Goal: Transaction & Acquisition: Purchase product/service

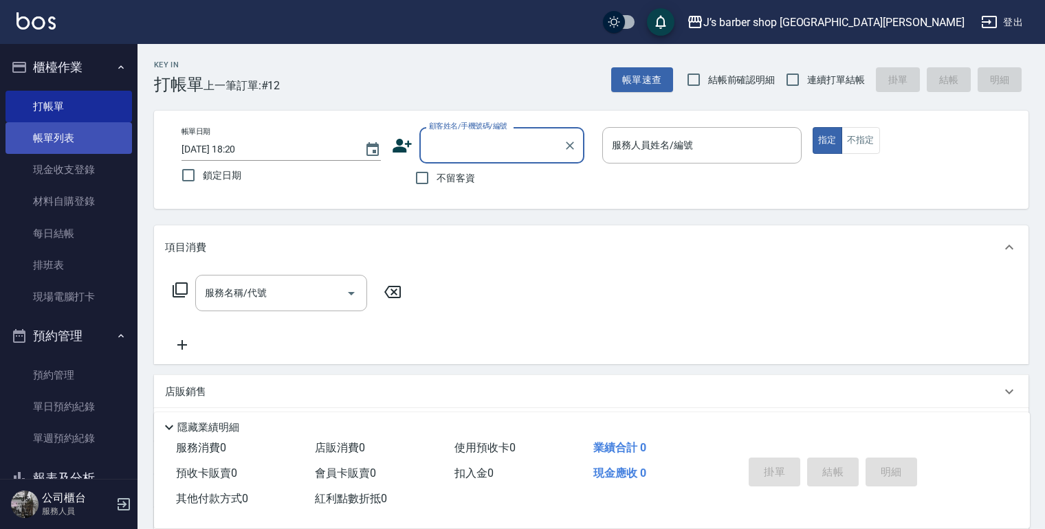
click at [72, 135] on link "帳單列表" at bounding box center [69, 138] width 127 height 32
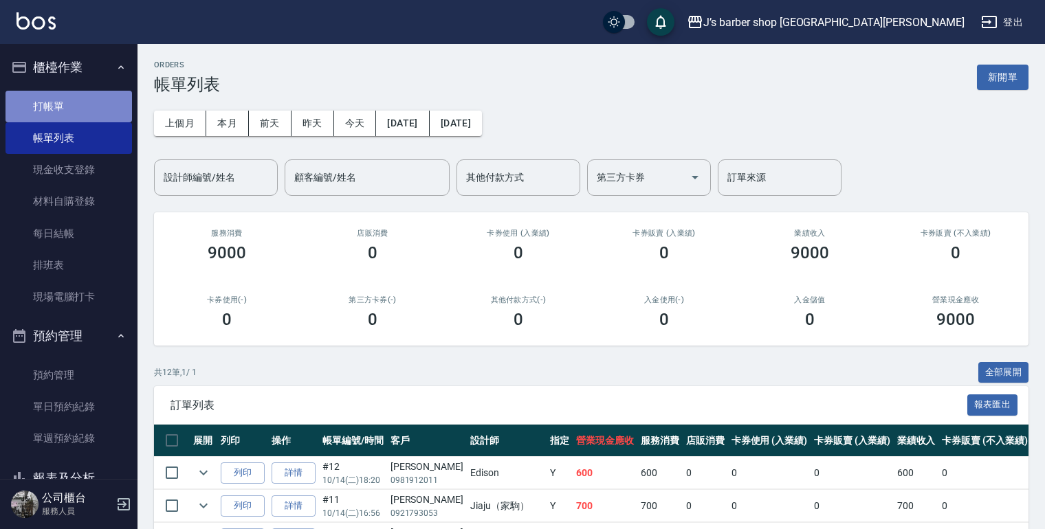
click at [69, 107] on link "打帳單" at bounding box center [69, 107] width 127 height 32
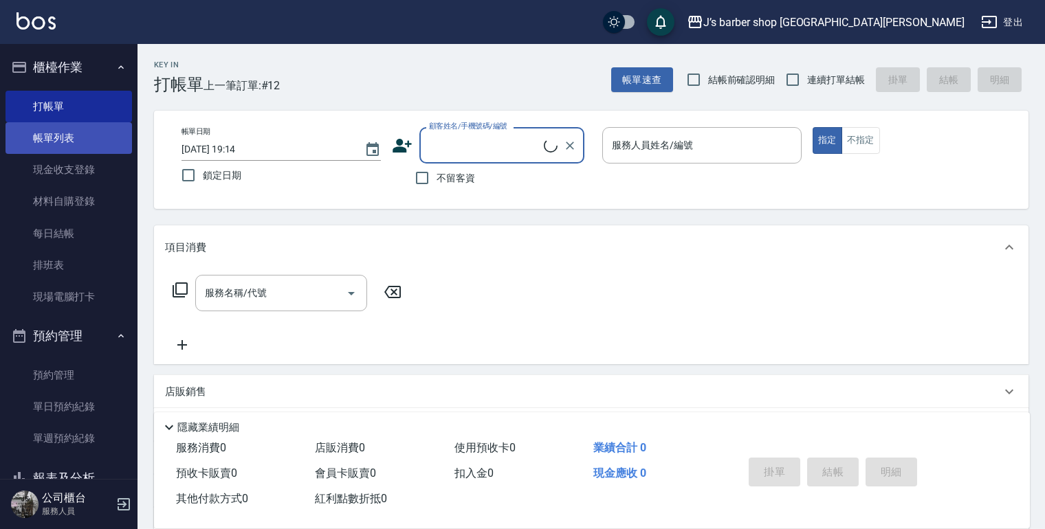
click at [66, 133] on link "帳單列表" at bounding box center [69, 138] width 127 height 32
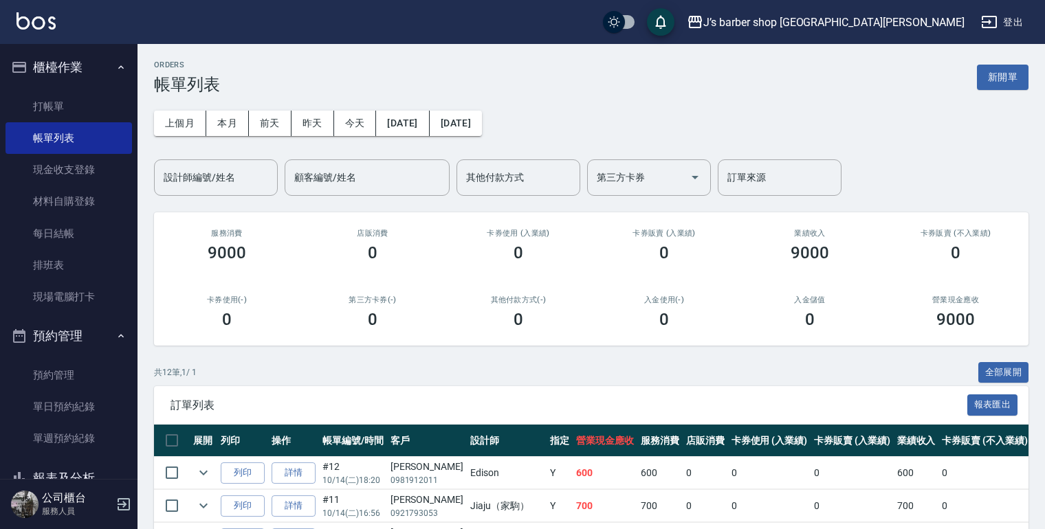
drag, startPoint x: 828, startPoint y: 291, endPoint x: 845, endPoint y: 286, distance: 17.9
drag, startPoint x: 845, startPoint y: 286, endPoint x: 44, endPoint y: 108, distance: 820.7
click at [44, 109] on link "打帳單" at bounding box center [69, 107] width 127 height 32
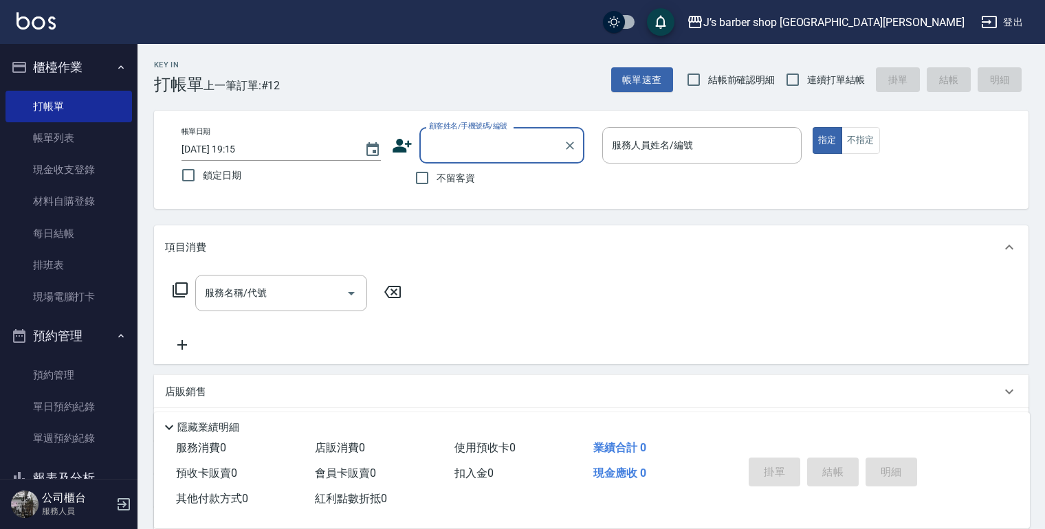
click at [543, 157] on input "顧客姓名/手機號碼/編號" at bounding box center [492, 145] width 132 height 24
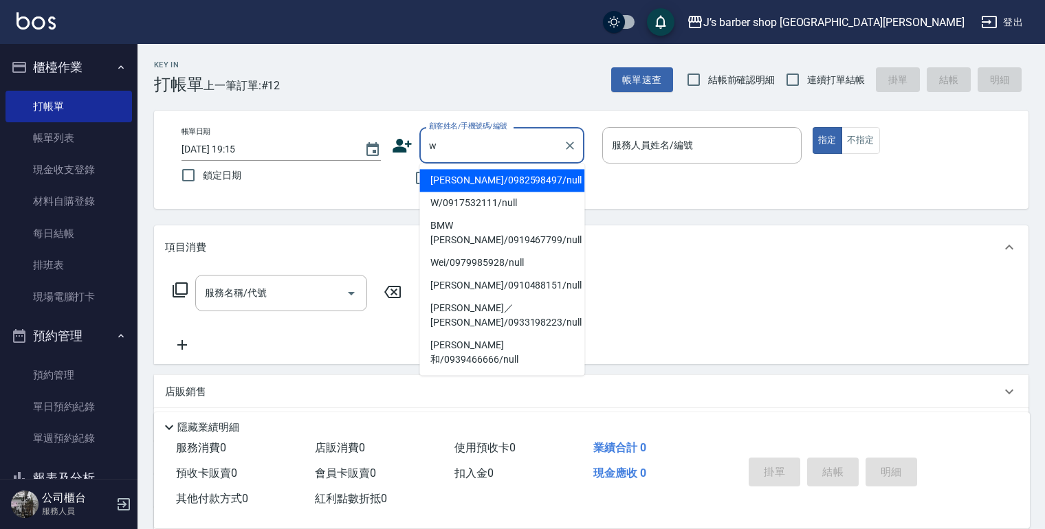
click at [496, 183] on li "[PERSON_NAME]/0982598497/null" at bounding box center [501, 180] width 165 height 23
type input "[PERSON_NAME]/0982598497/null"
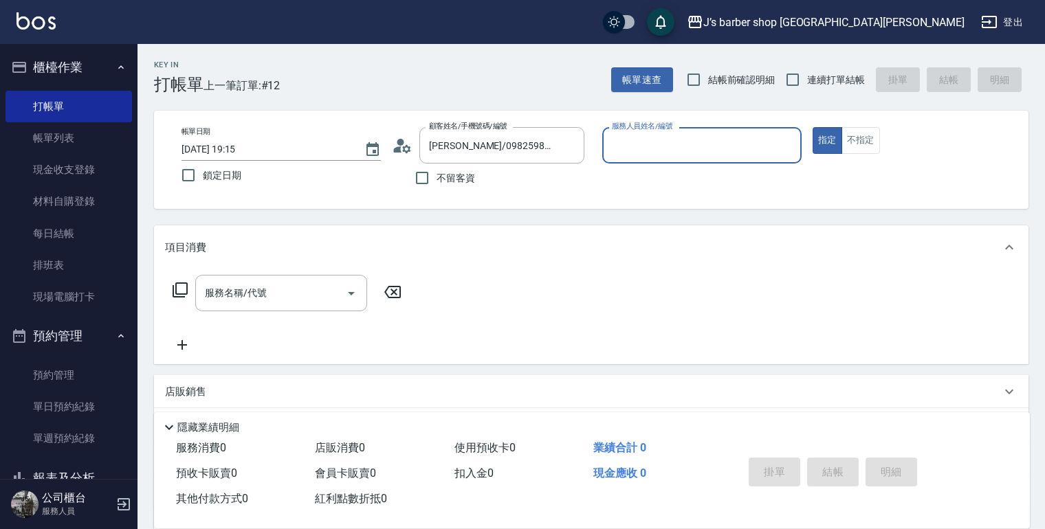
click at [686, 144] on input "服務人員姓名/編號" at bounding box center [702, 145] width 187 height 24
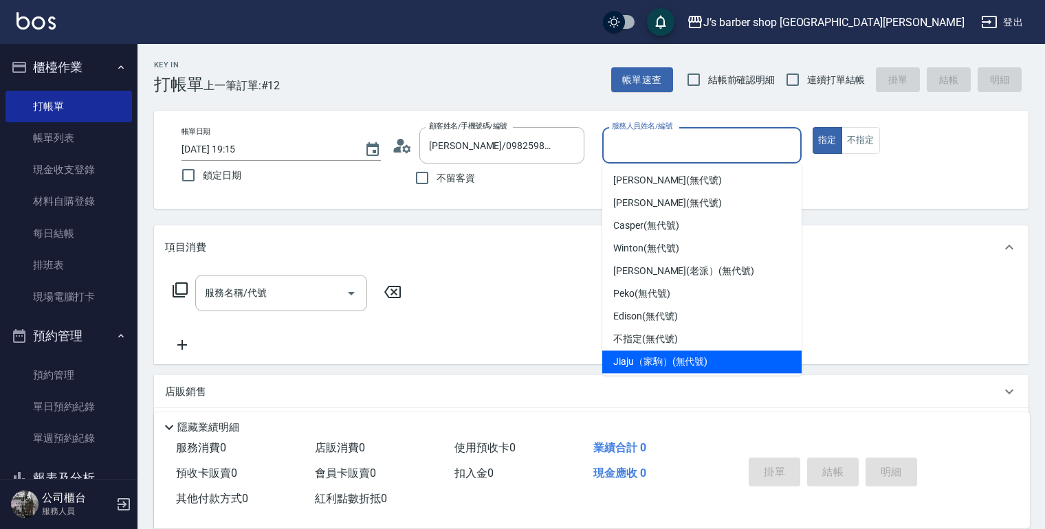
click at [640, 355] on span "Jiaju（家駒） (無代號)" at bounding box center [660, 362] width 94 height 14
type input "Jiaju（家駒）(無代號)"
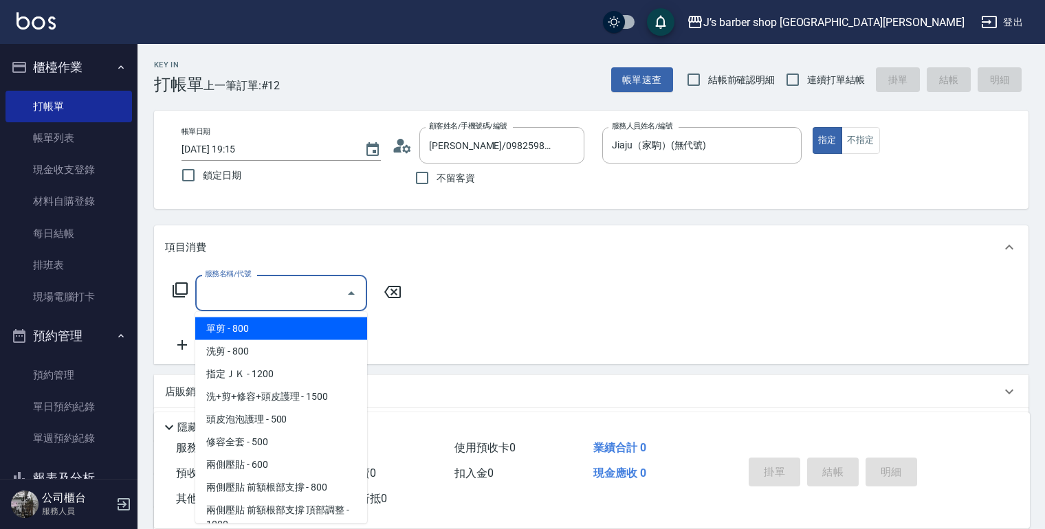
click at [321, 297] on input "服務名稱/代號" at bounding box center [270, 293] width 139 height 24
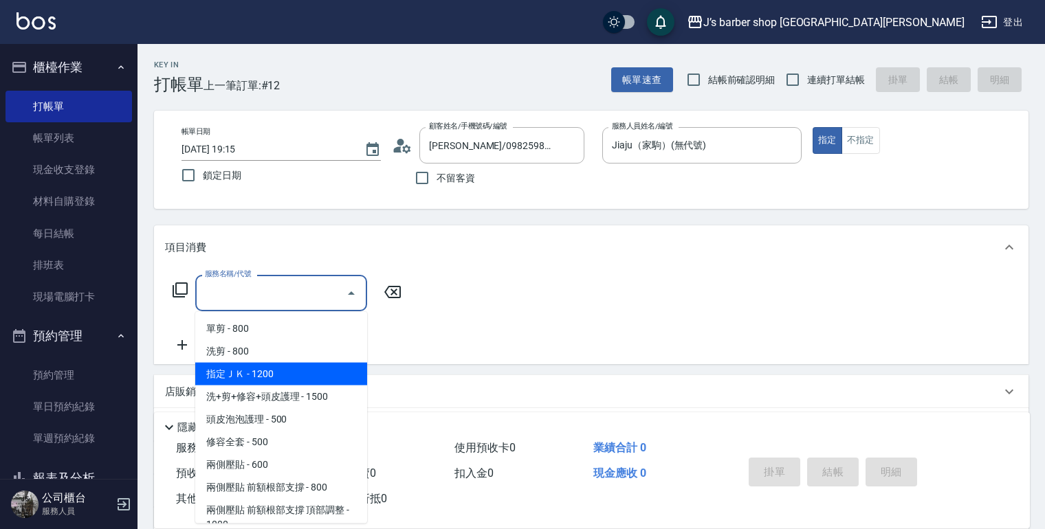
click at [311, 367] on span "指定ＪＫ - 1200" at bounding box center [281, 374] width 172 height 23
type input "指定ＪＫ(102)"
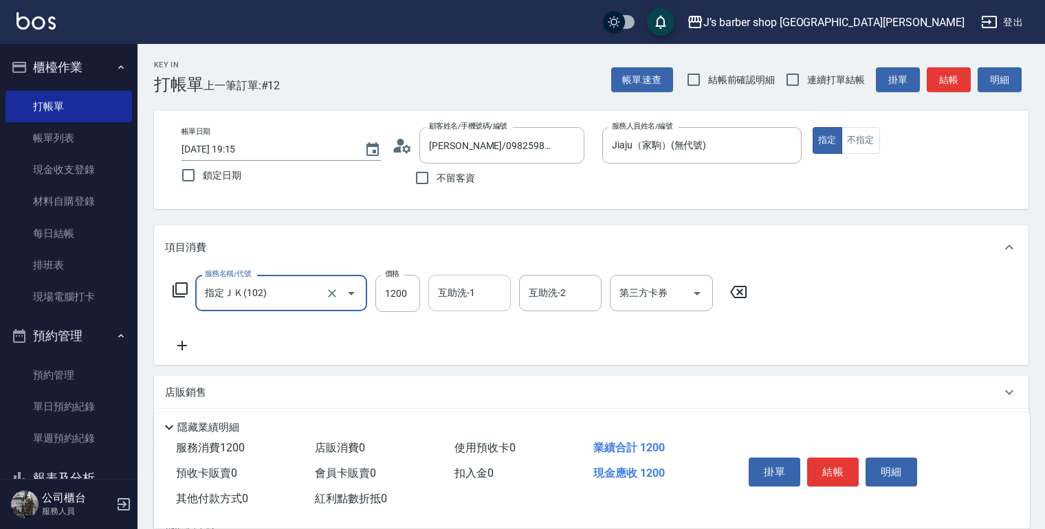
click at [470, 300] on input "互助洗-1" at bounding box center [470, 293] width 70 height 24
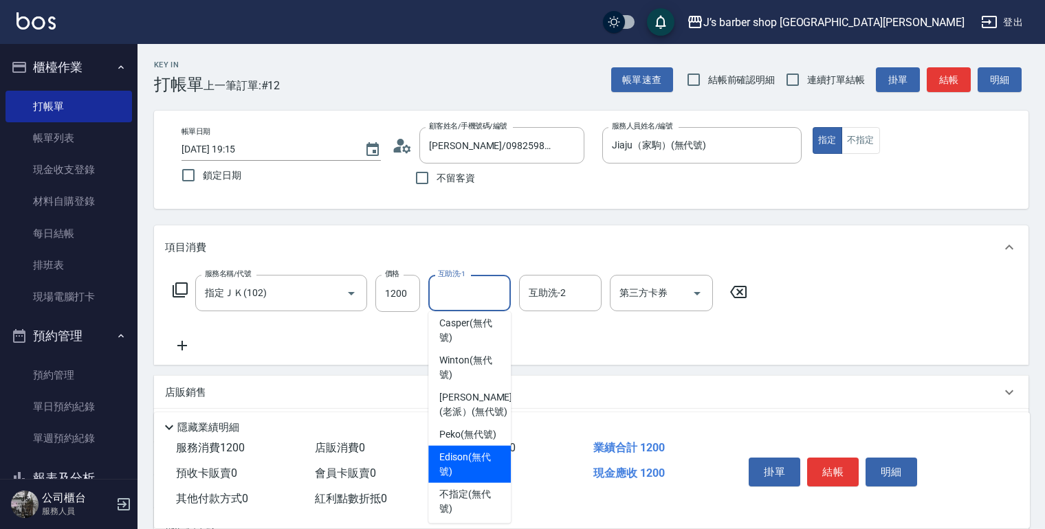
scroll to position [165, 0]
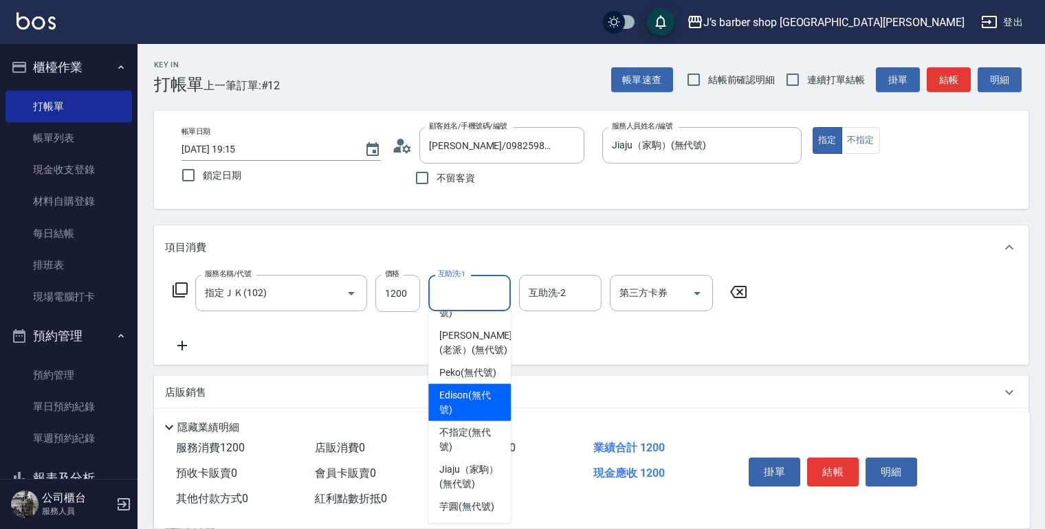
click at [475, 412] on span "Edison (無代號)" at bounding box center [469, 403] width 61 height 29
type input "Edison(無代號)"
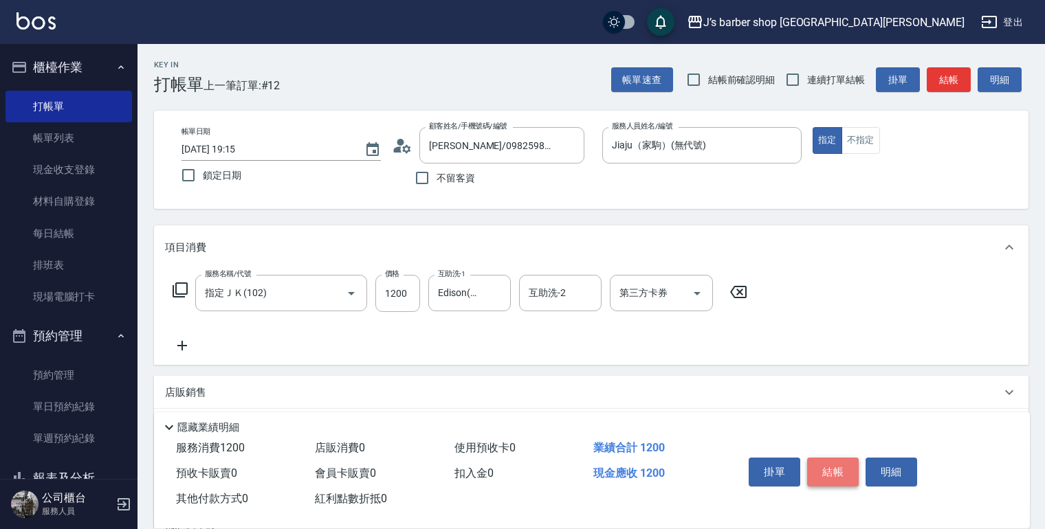
click at [841, 463] on button "結帳" at bounding box center [833, 472] width 52 height 29
